Goal: Check status: Check status

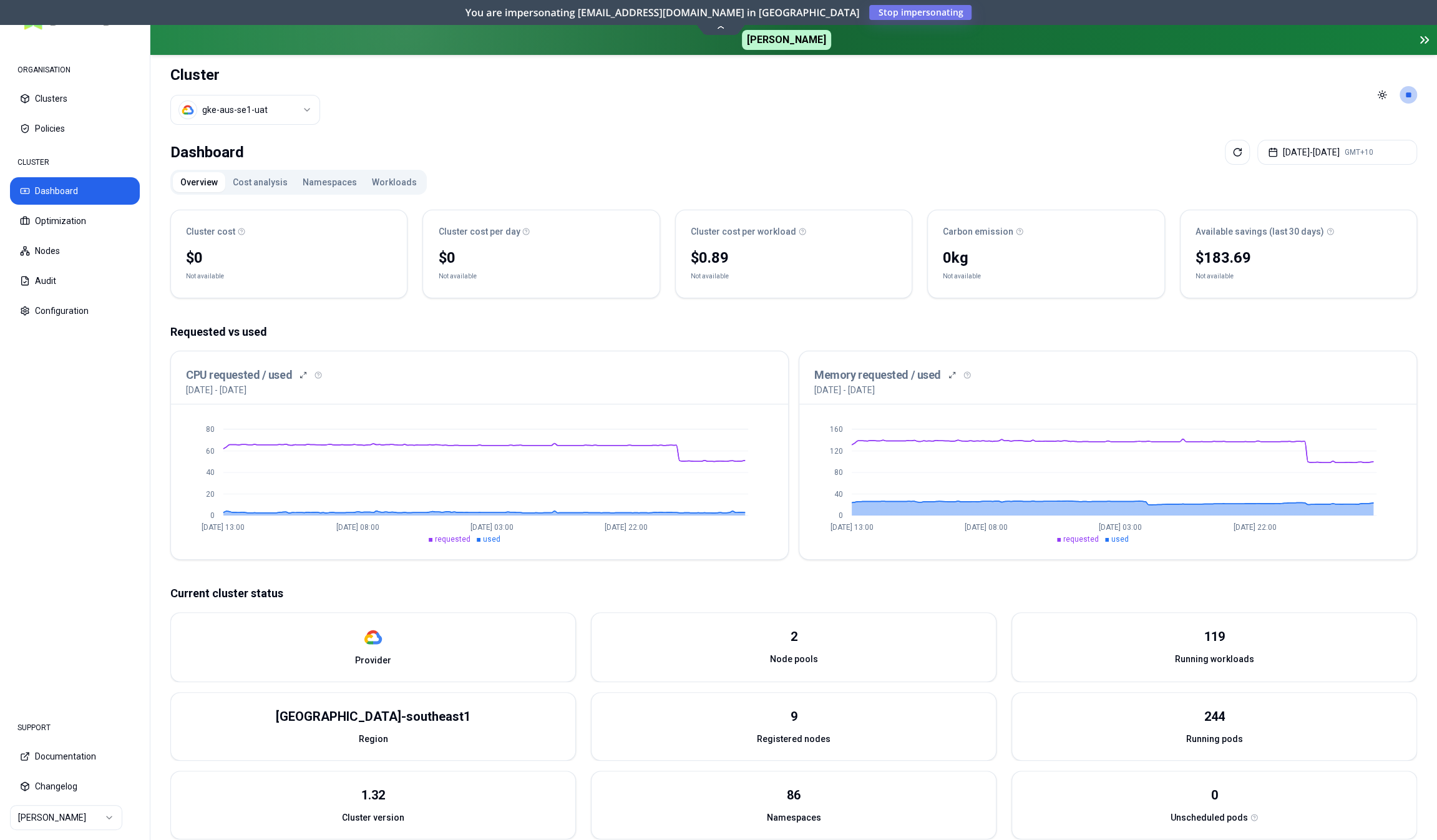
click at [378, 182] on button "Workloads" at bounding box center [395, 182] width 60 height 20
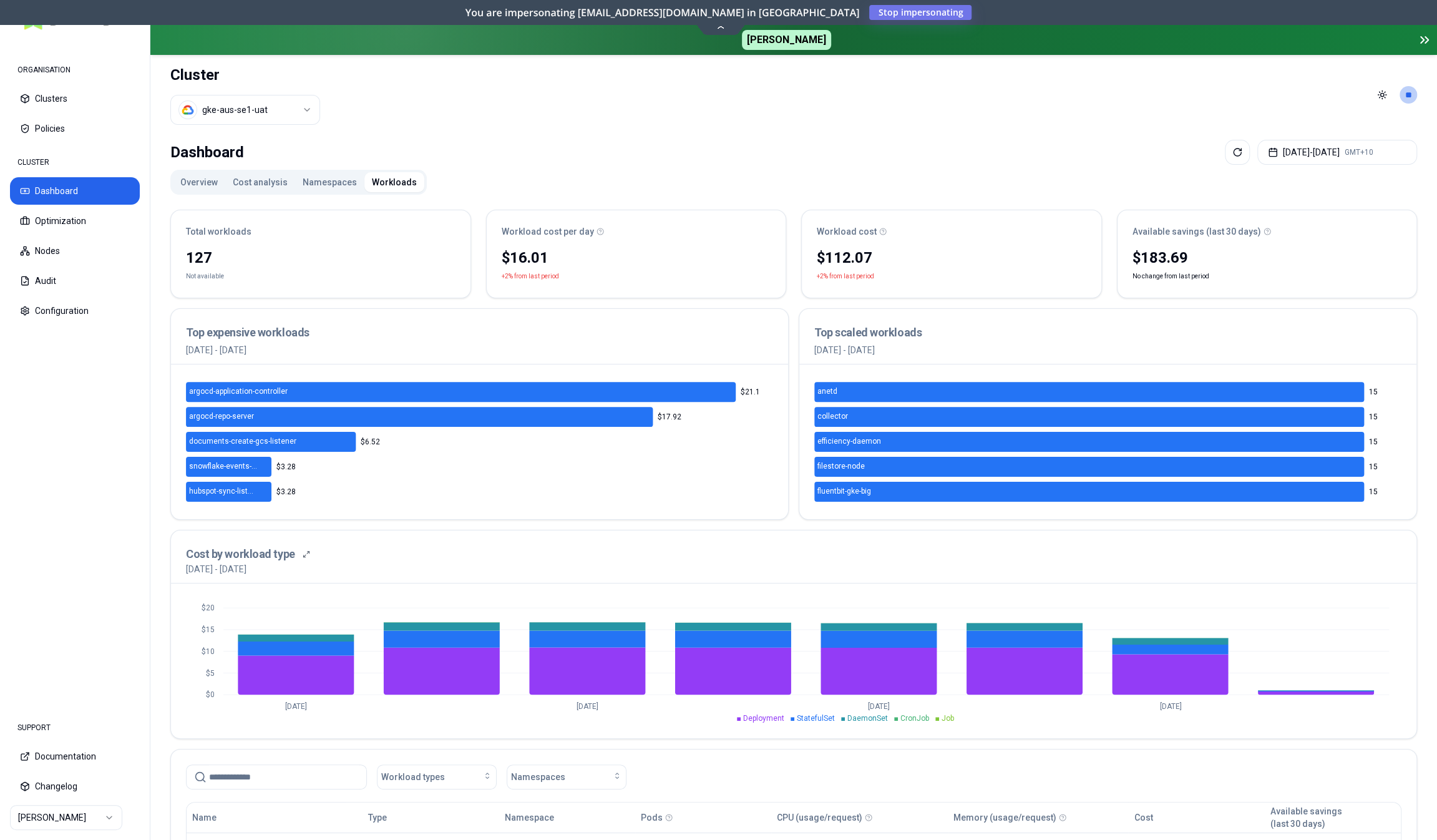
click at [203, 184] on button "Overview" at bounding box center [199, 182] width 53 height 20
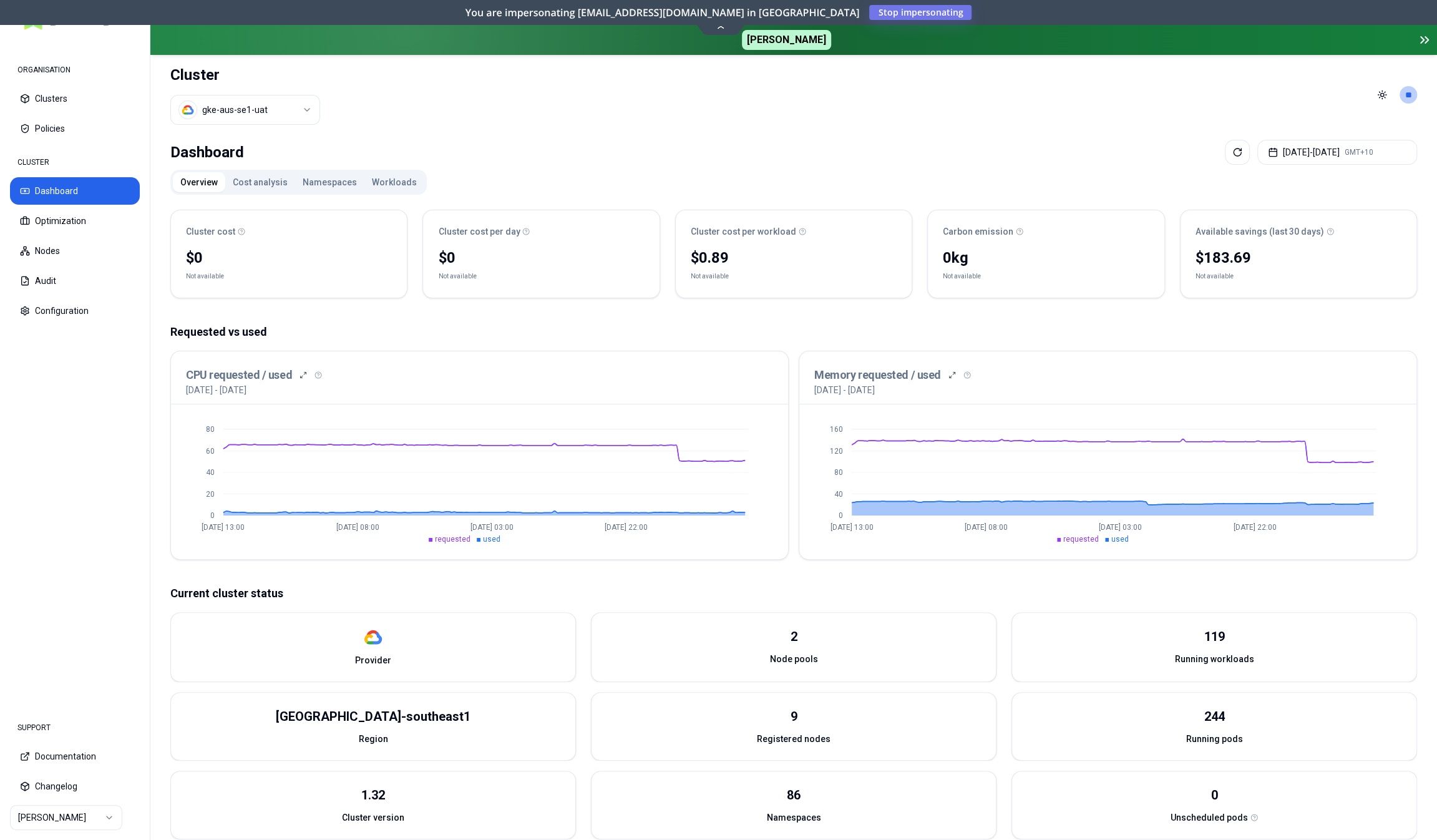
click at [368, 184] on button "Workloads" at bounding box center [395, 182] width 60 height 20
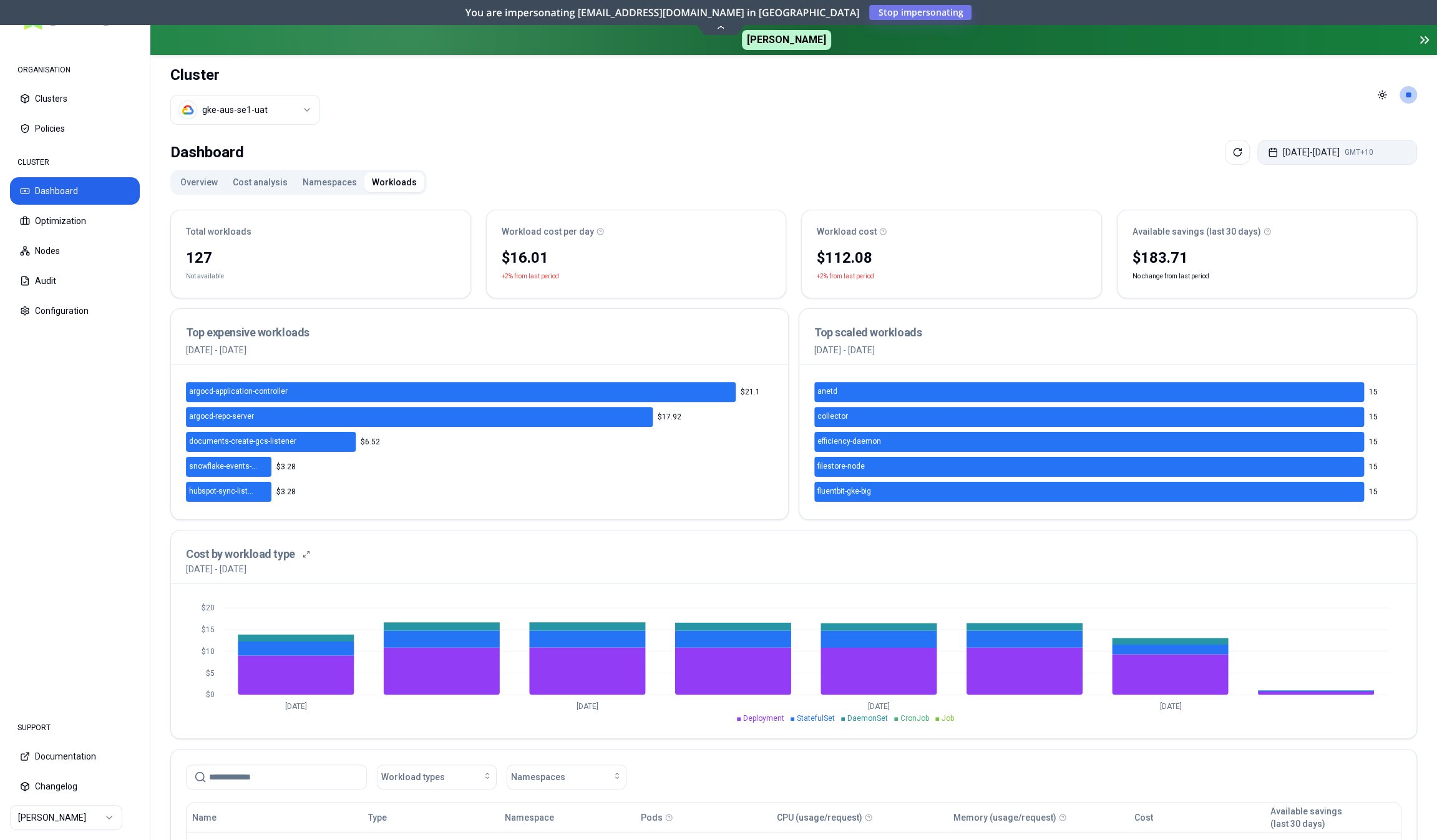
click at [1277, 162] on button "[DATE] - [DATE] GMT+10" at bounding box center [1338, 152] width 160 height 25
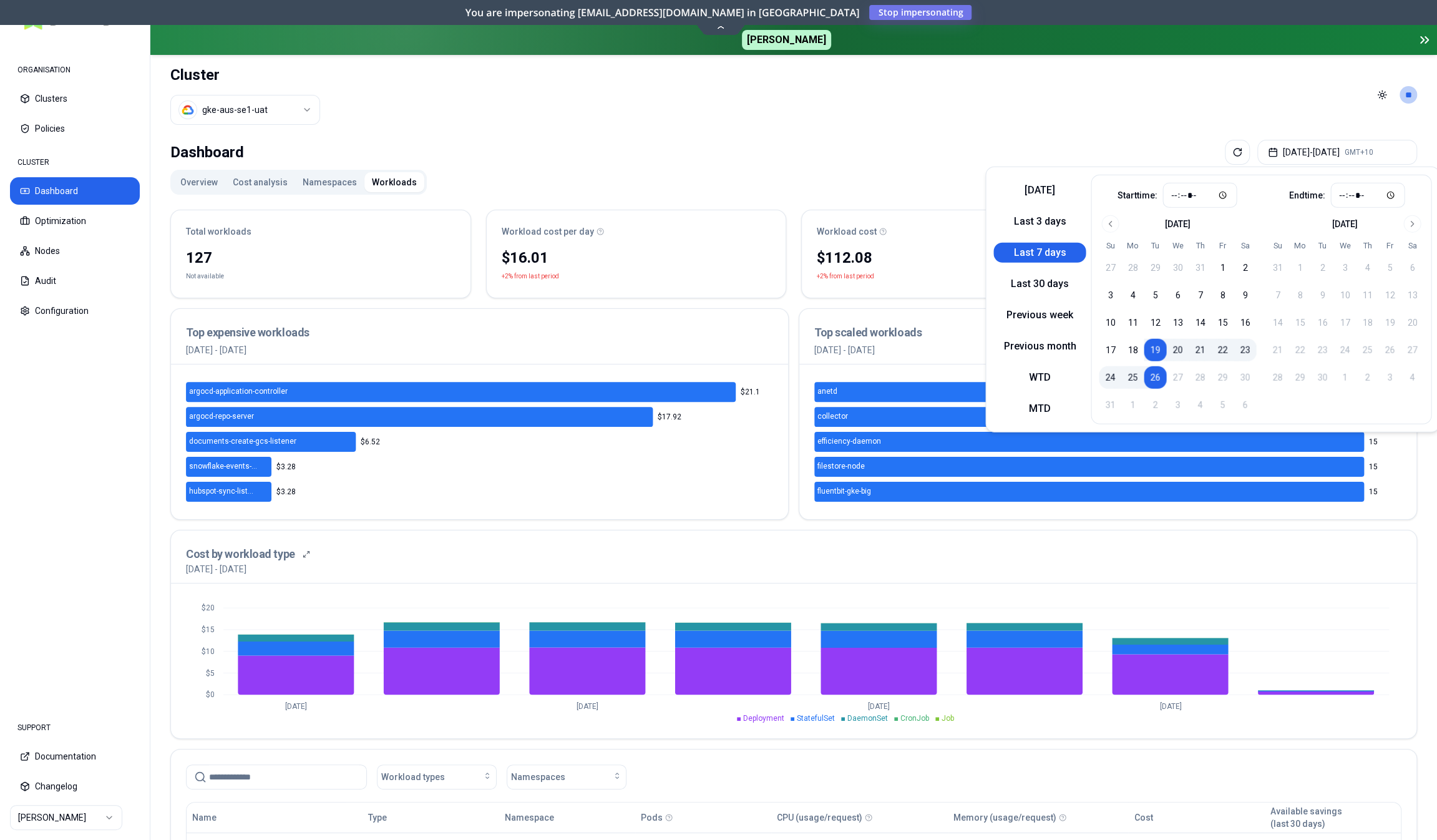
click at [1049, 272] on div "[DATE] Last 3 days Last 7 days Last 30 days Previous week Previous month WTD MTD" at bounding box center [1040, 299] width 93 height 249
click at [1045, 286] on button "Last 30 days" at bounding box center [1040, 284] width 93 height 20
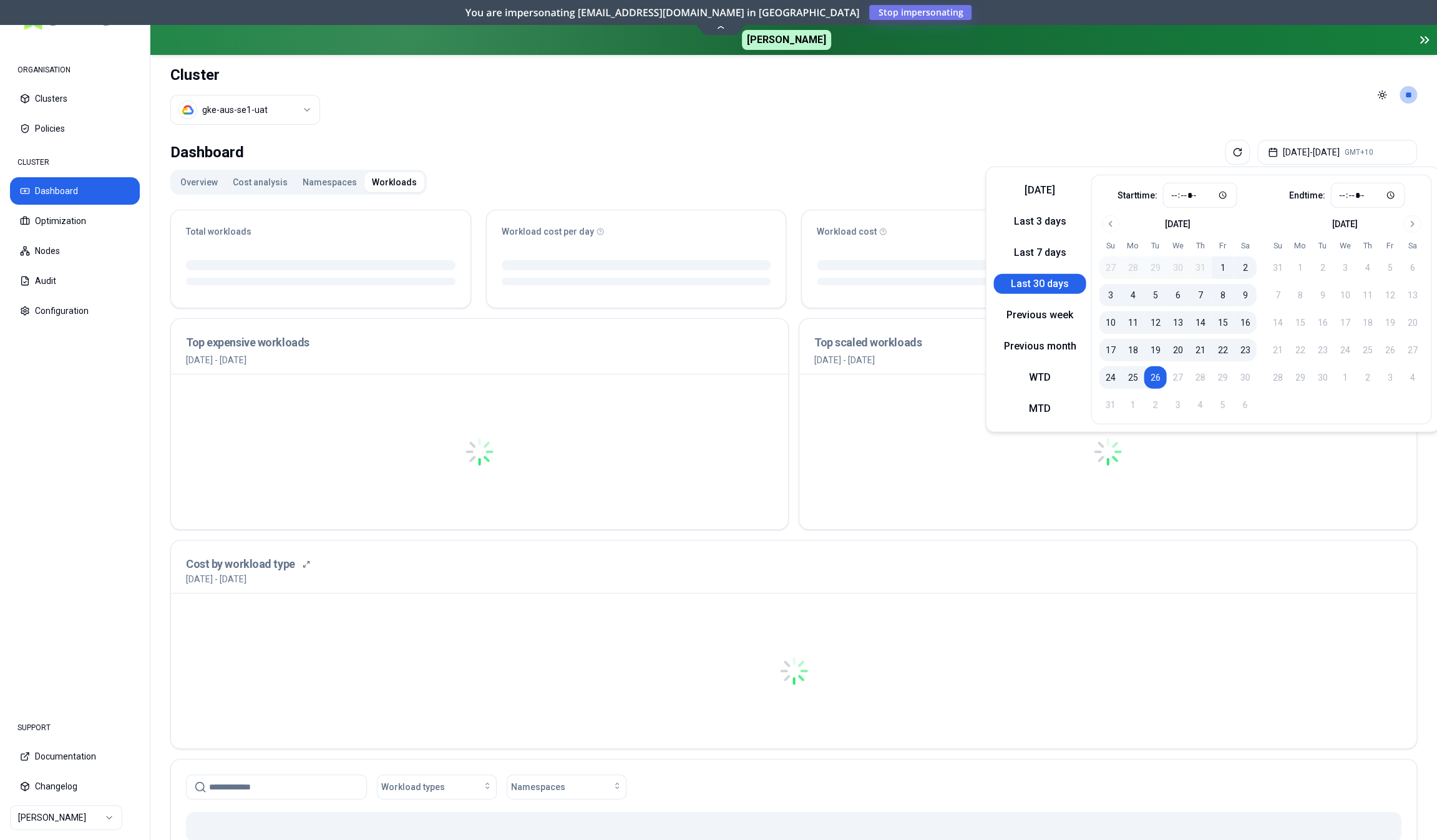
type input "*****"
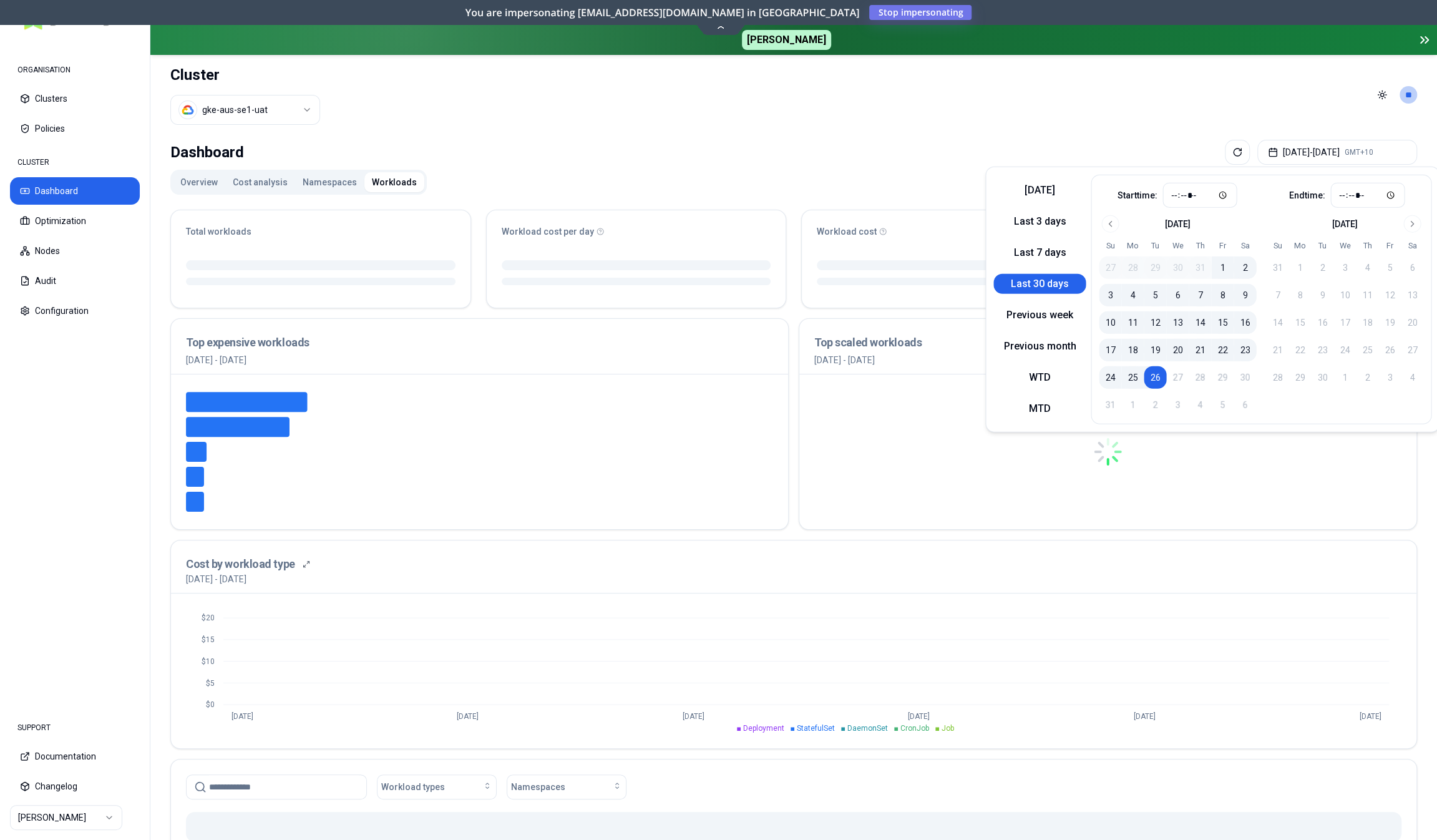
click at [945, 162] on div "Dashboard [DATE] - [DATE] GMT+10" at bounding box center [793, 152] width 1247 height 25
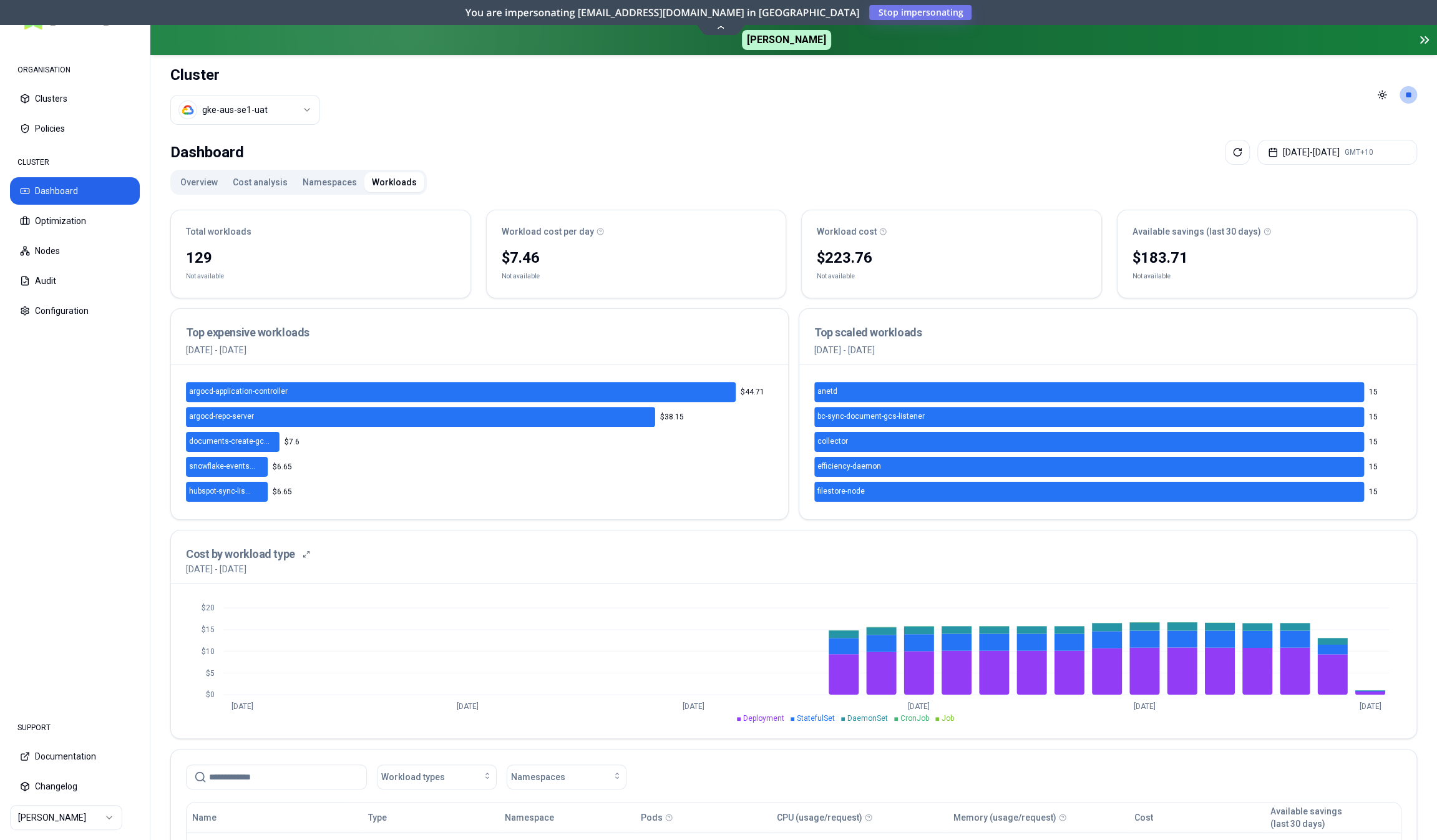
click at [839, 249] on div "$223.76" at bounding box center [952, 258] width 270 height 20
click at [193, 184] on button "Overview" at bounding box center [199, 182] width 53 height 20
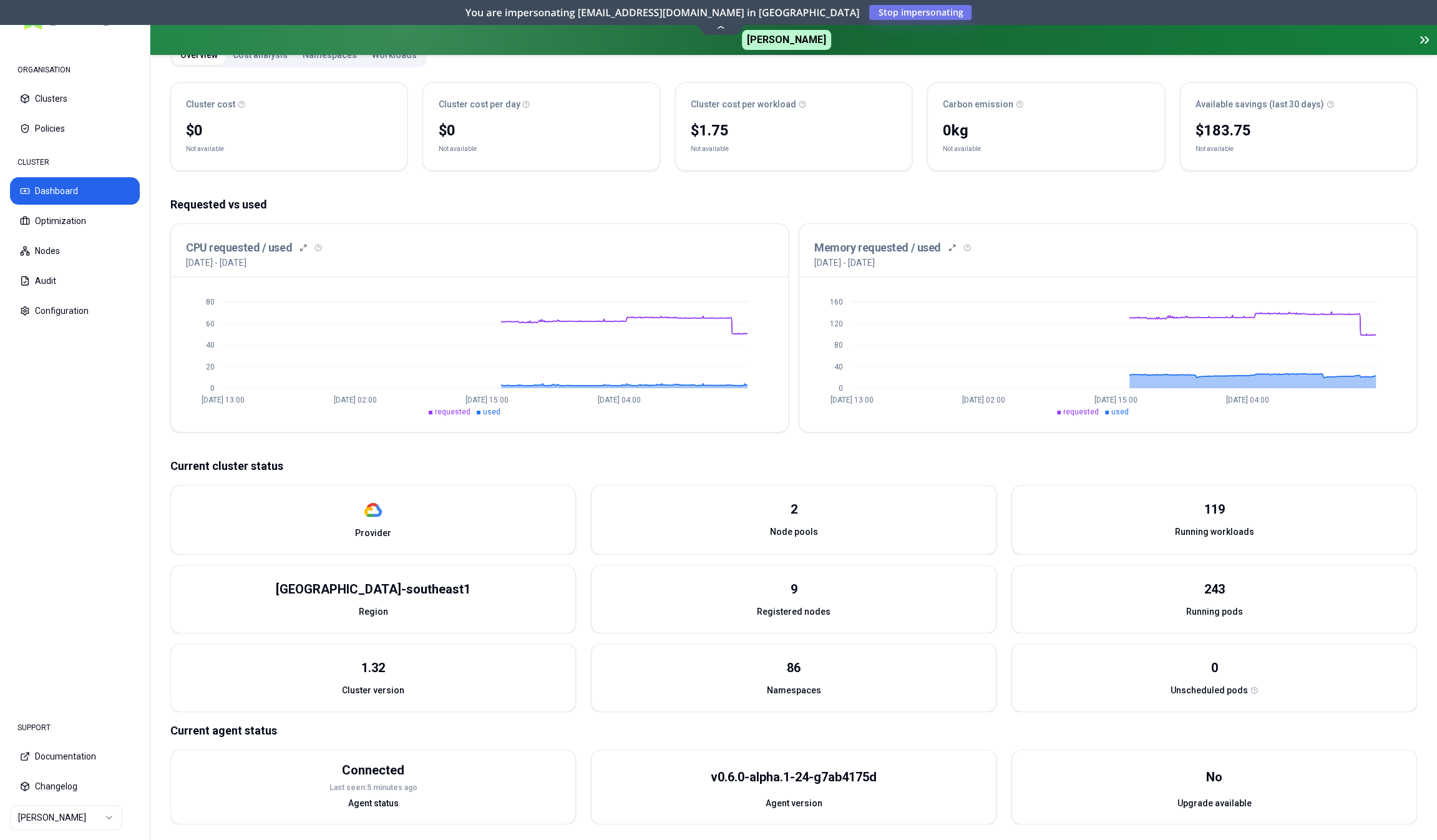
scroll to position [128, 0]
